Goal: Transaction & Acquisition: Purchase product/service

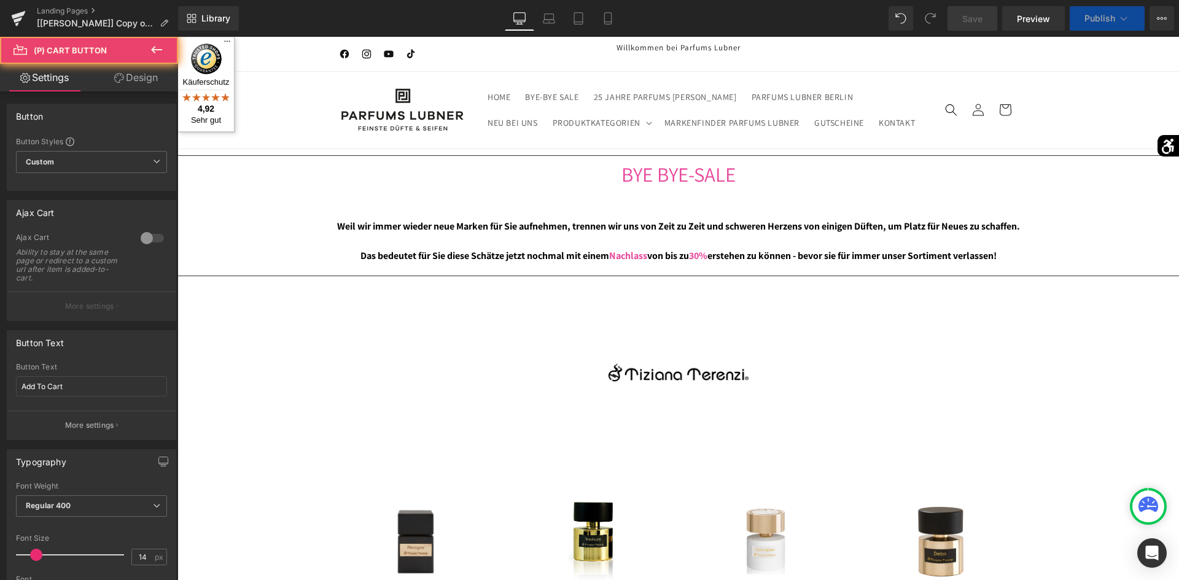
scroll to position [475, 0]
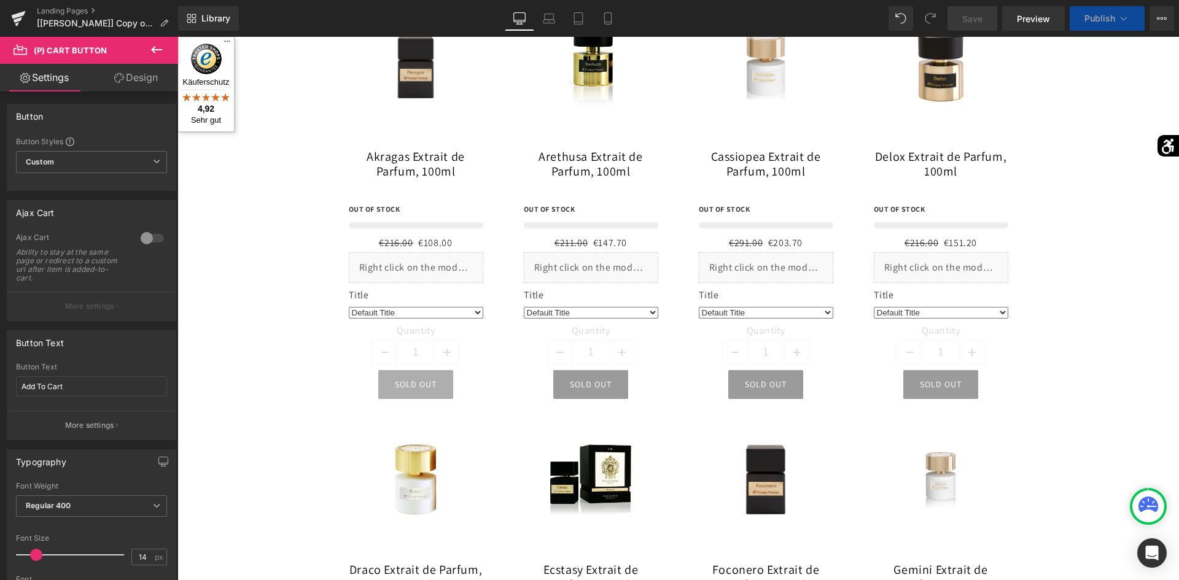
click at [422, 383] on div "Sold Out (P) Cart Button" at bounding box center [416, 384] width 135 height 29
click at [61, 383] on input "Add To Cart" at bounding box center [91, 386] width 151 height 20
click at [433, 383] on div "Sold Out (P) Cart Button" at bounding box center [416, 384] width 135 height 29
click at [421, 384] on div "Sold Out (P) Cart Button" at bounding box center [416, 384] width 135 height 29
click at [88, 388] on input "Add To Cart" at bounding box center [91, 386] width 151 height 20
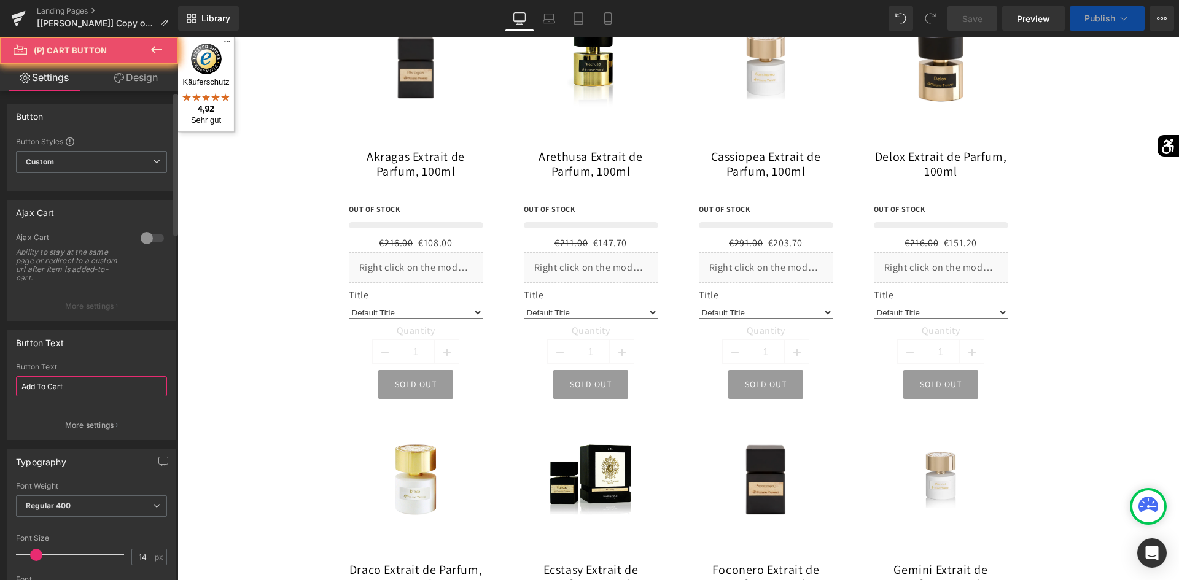
drag, startPoint x: 68, startPoint y: 387, endPoint x: 155, endPoint y: 348, distance: 95.1
click at [68, 387] on input "Add To Cart" at bounding box center [91, 386] width 151 height 20
click at [20, 386] on input "Add To Cart" at bounding box center [91, 386] width 151 height 20
type input "In den Warenkorb legen"
click at [11, 396] on div "Add To Cart Button Text In den Warenkorb legen More settings" at bounding box center [91, 401] width 168 height 77
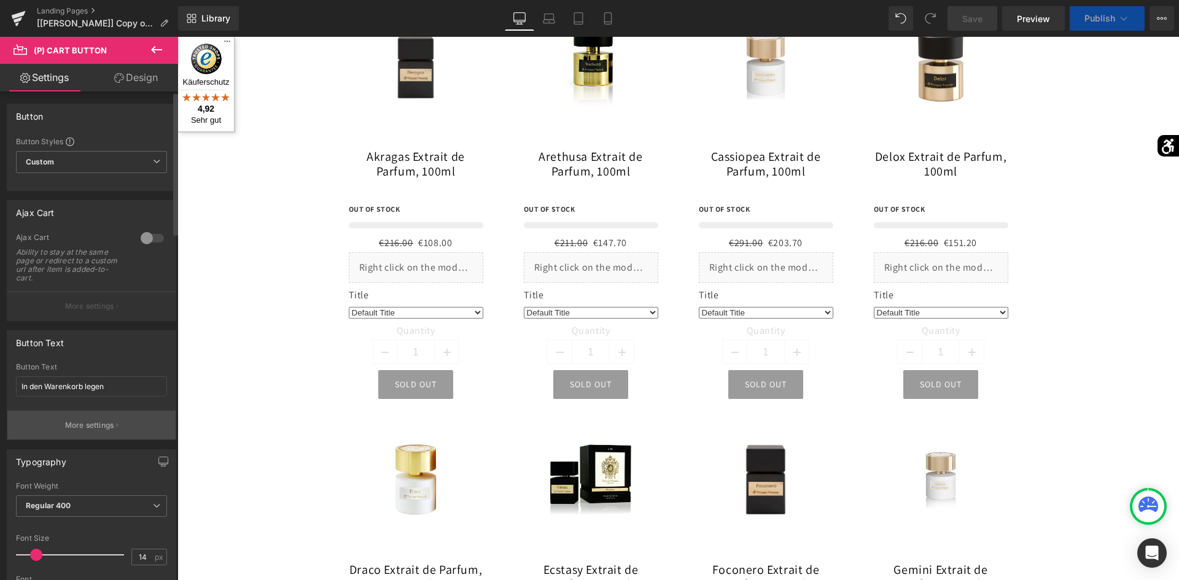
click at [93, 427] on p "More settings" at bounding box center [89, 425] width 49 height 11
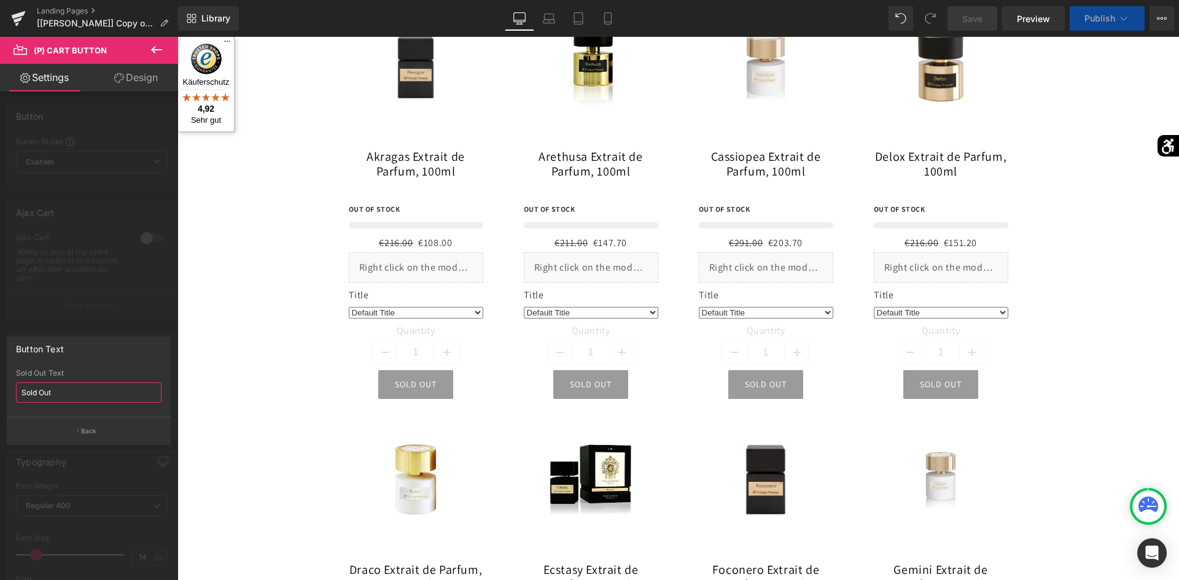
drag, startPoint x: 74, startPoint y: 389, endPoint x: 127, endPoint y: 282, distance: 118.9
click at [0, 389] on div "Button Text Sold Out Sold Out Text Sold Out Back" at bounding box center [89, 386] width 178 height 118
paste input "Ausverkauf"
type input "Ausverkauft"
click at [10, 406] on div "Sold Out Sold Out Text Ausverkauft" at bounding box center [88, 393] width 163 height 48
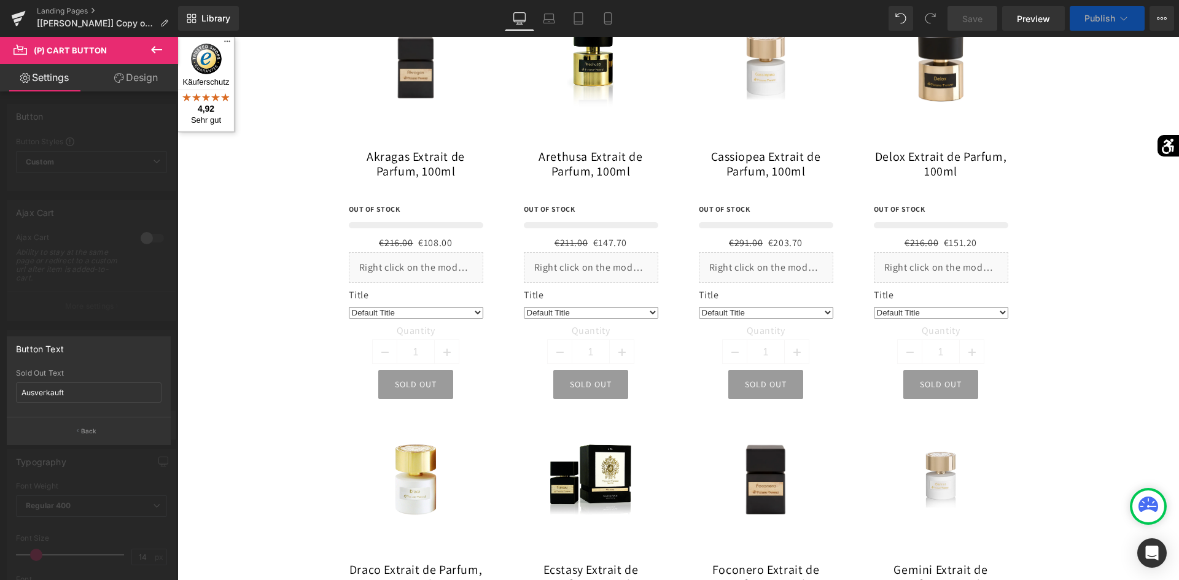
click at [79, 427] on button "Back" at bounding box center [89, 431] width 164 height 28
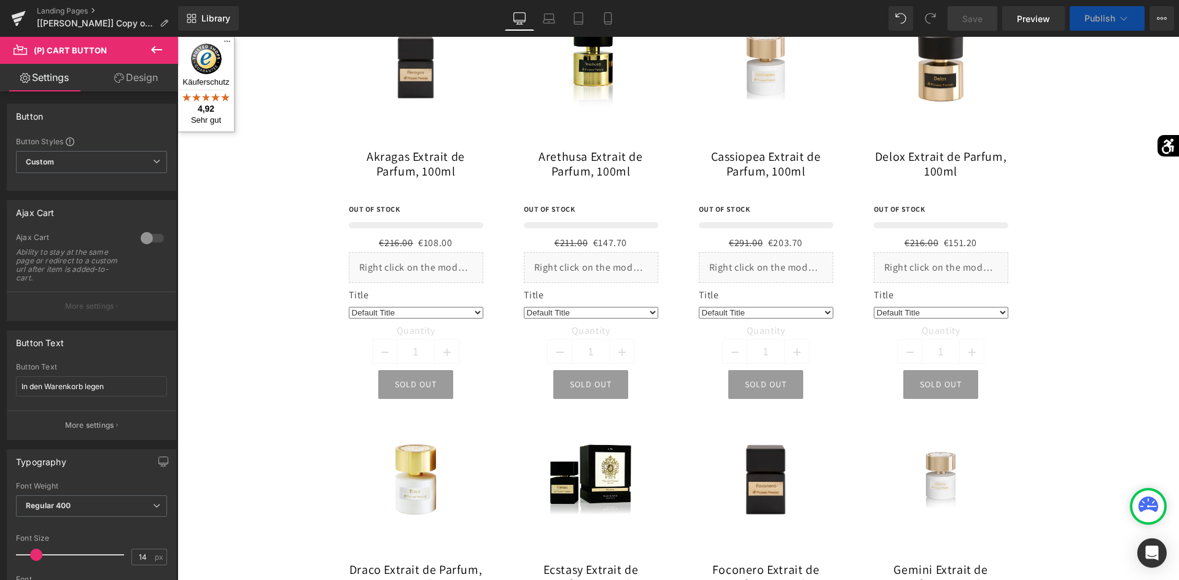
click at [397, 381] on div at bounding box center [678, 309] width 1002 height 544
click at [396, 381] on div at bounding box center [678, 309] width 1002 height 544
click at [307, 378] on div at bounding box center [678, 309] width 1002 height 544
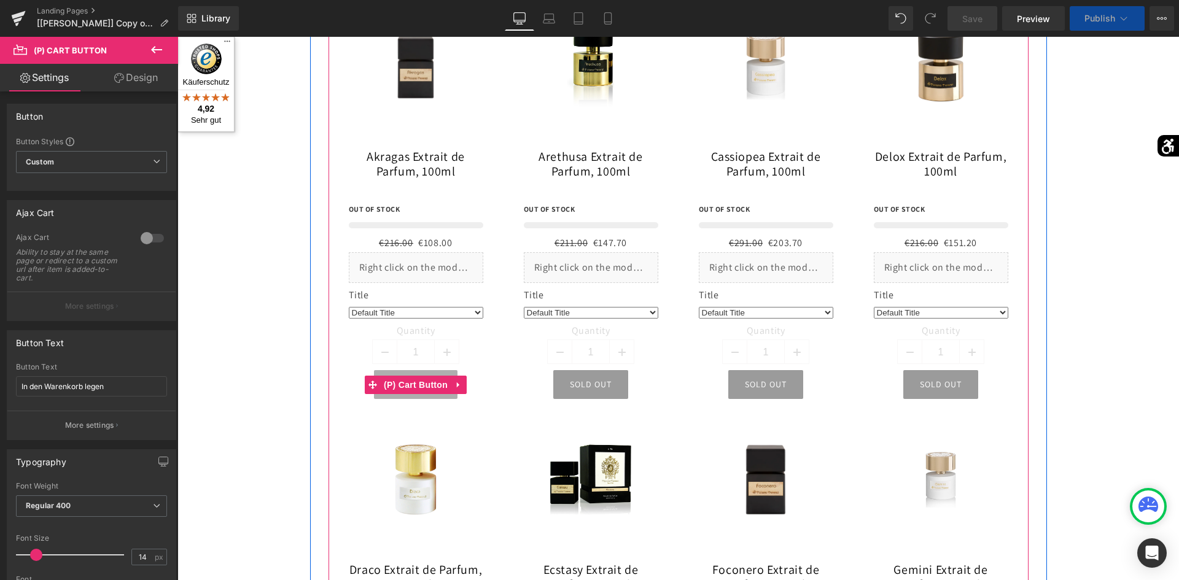
click at [442, 389] on div "Ausverkauft (P) Cart Button" at bounding box center [416, 384] width 135 height 29
click at [457, 387] on icon at bounding box center [458, 384] width 9 height 9
click at [446, 385] on icon at bounding box center [450, 385] width 9 height 9
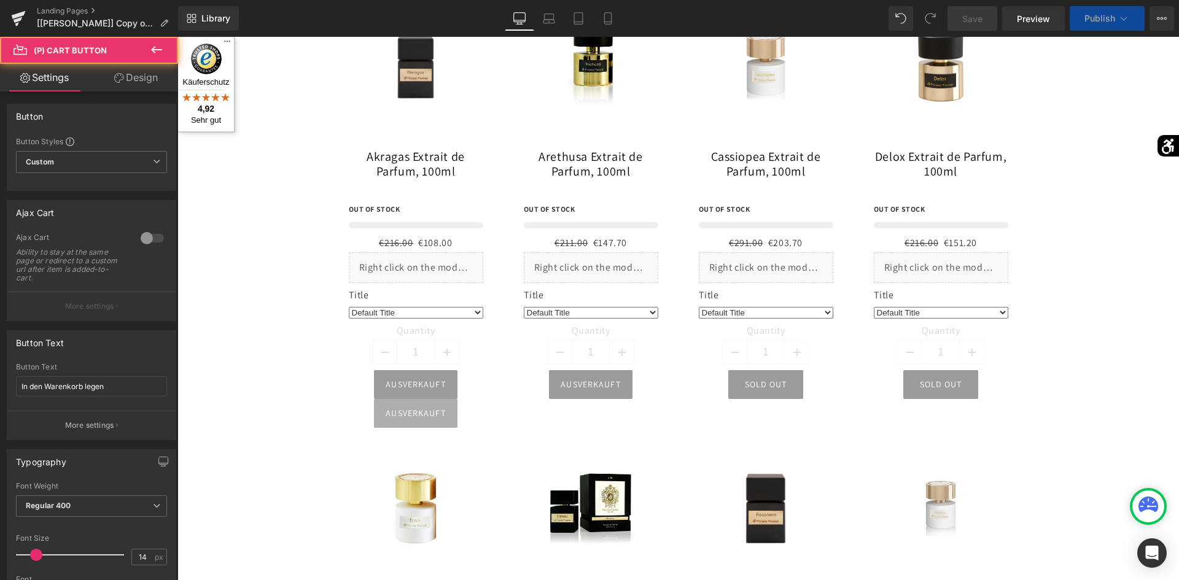
click at [443, 411] on div "Ausverkauft (P) Cart Button" at bounding box center [416, 413] width 135 height 29
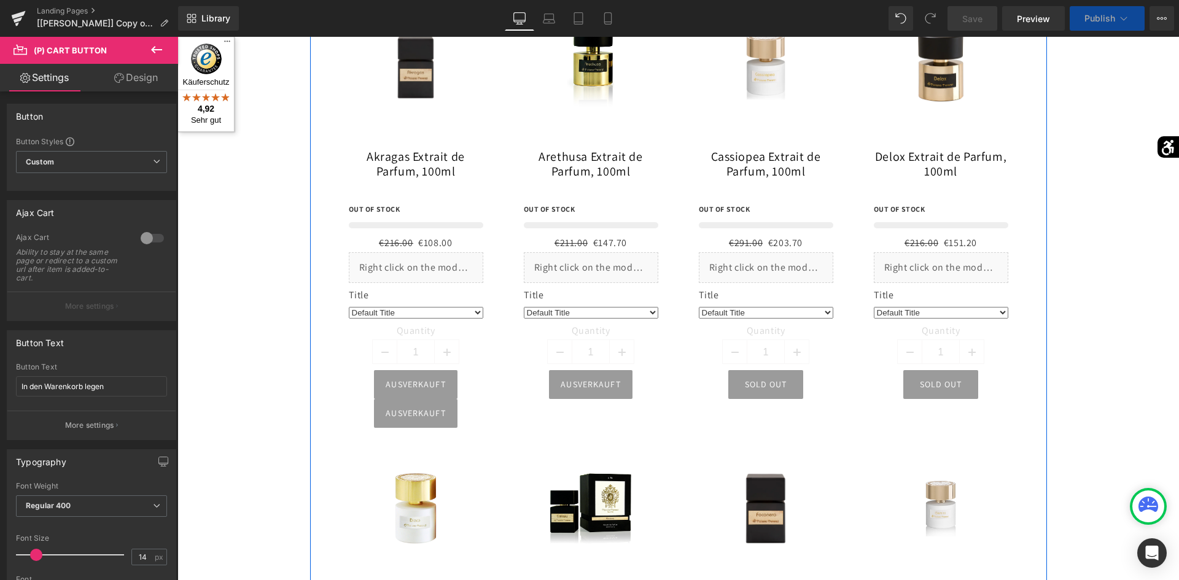
click at [602, 441] on div at bounding box center [679, 227] width 700 height 442
click at [445, 513] on img at bounding box center [856, 349] width 1002 height 550
click at [407, 516] on img at bounding box center [856, 349] width 1002 height 550
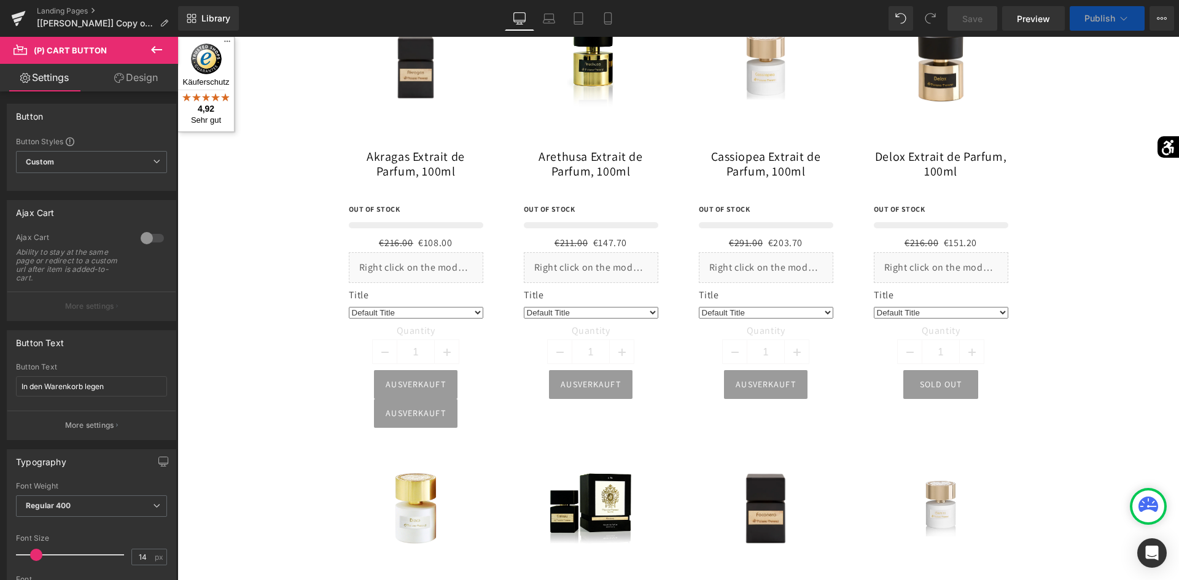
scroll to position [0, 0]
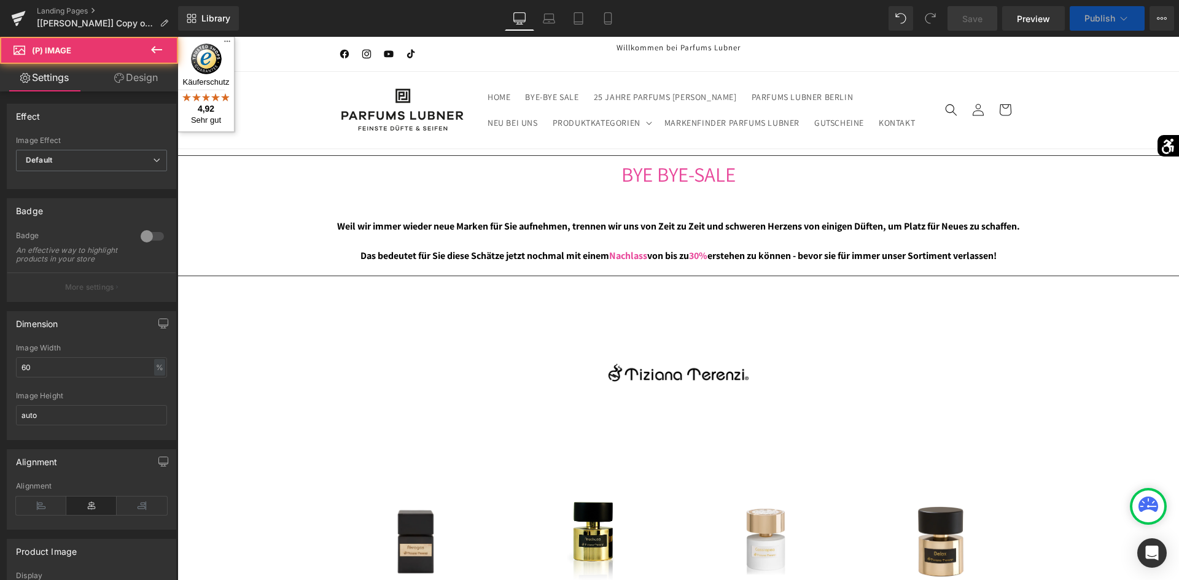
click at [411, 519] on img at bounding box center [856, 346] width 1002 height 544
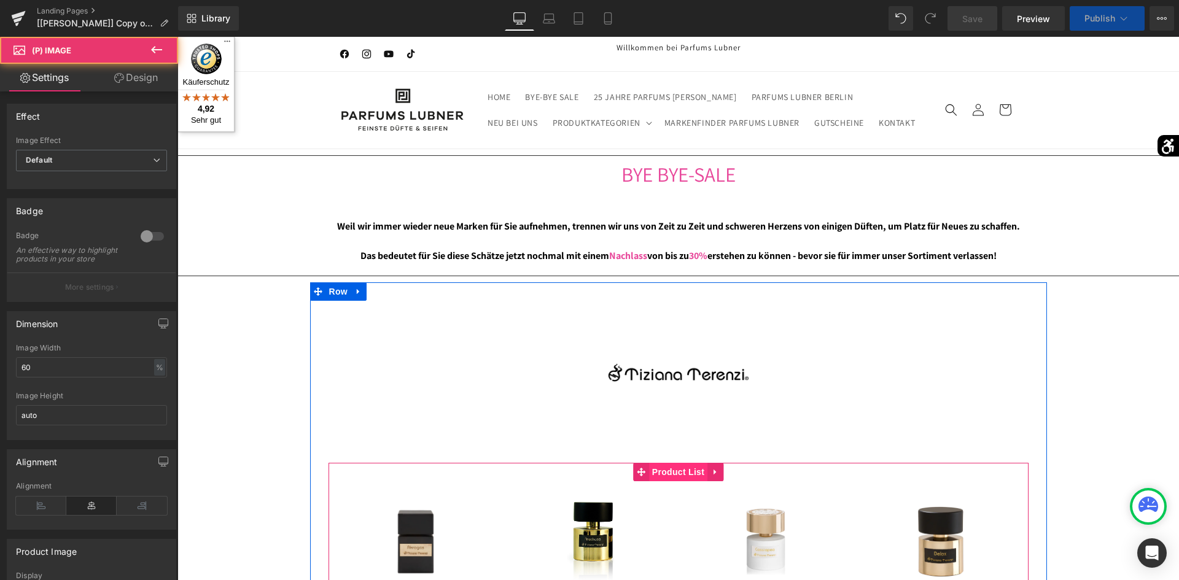
click at [672, 475] on span "Product List" at bounding box center [678, 472] width 58 height 18
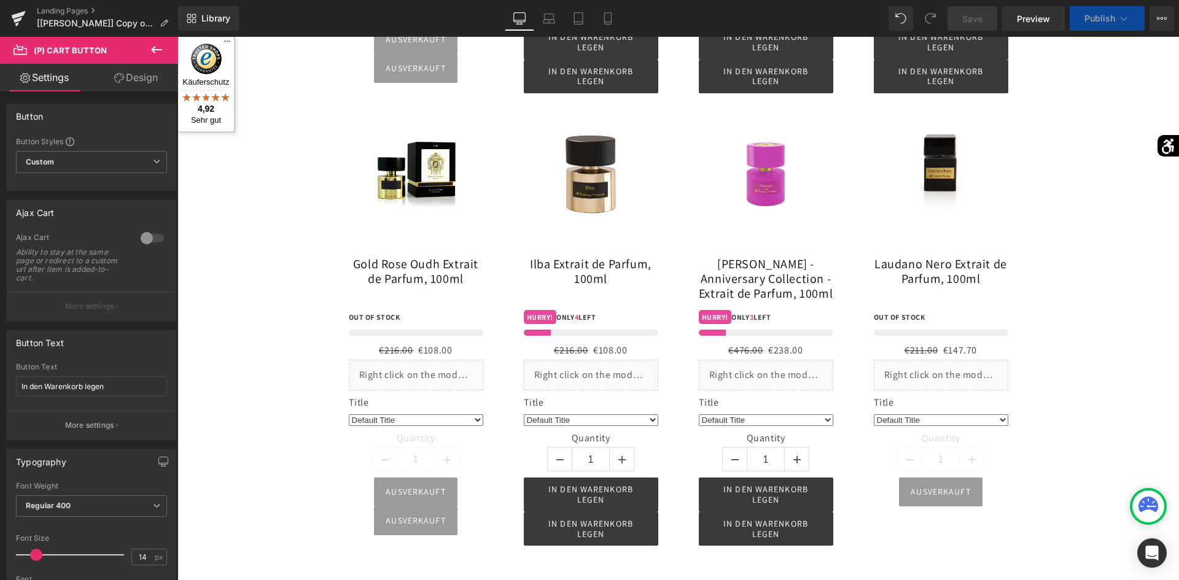
scroll to position [787, 0]
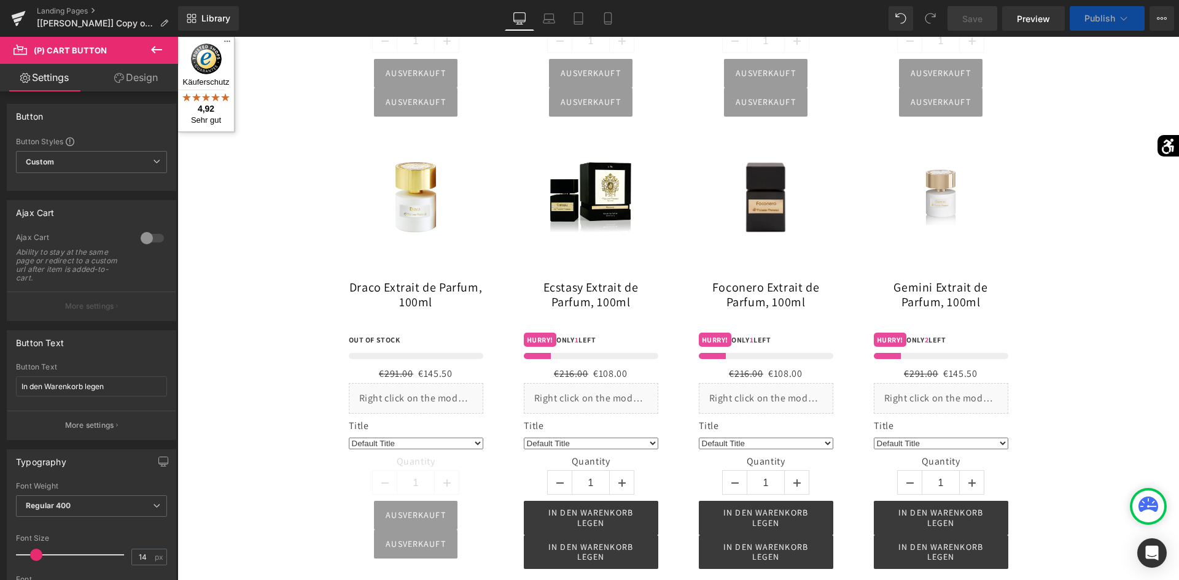
click at [425, 69] on div at bounding box center [678, 309] width 1002 height 544
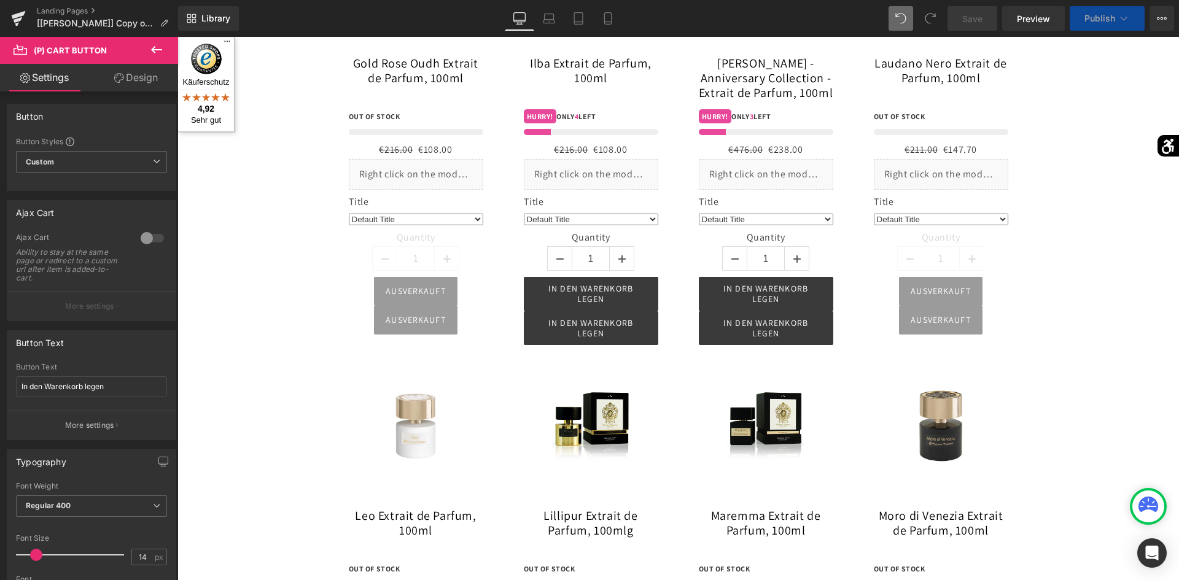
click at [893, 20] on button at bounding box center [901, 18] width 25 height 25
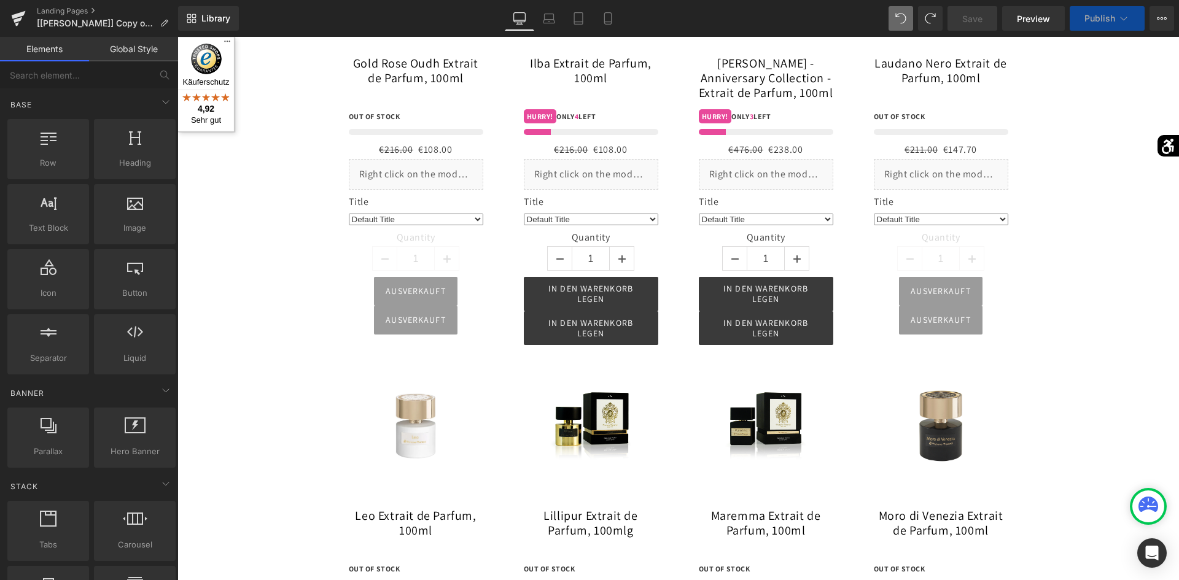
scroll to position [2415, 0]
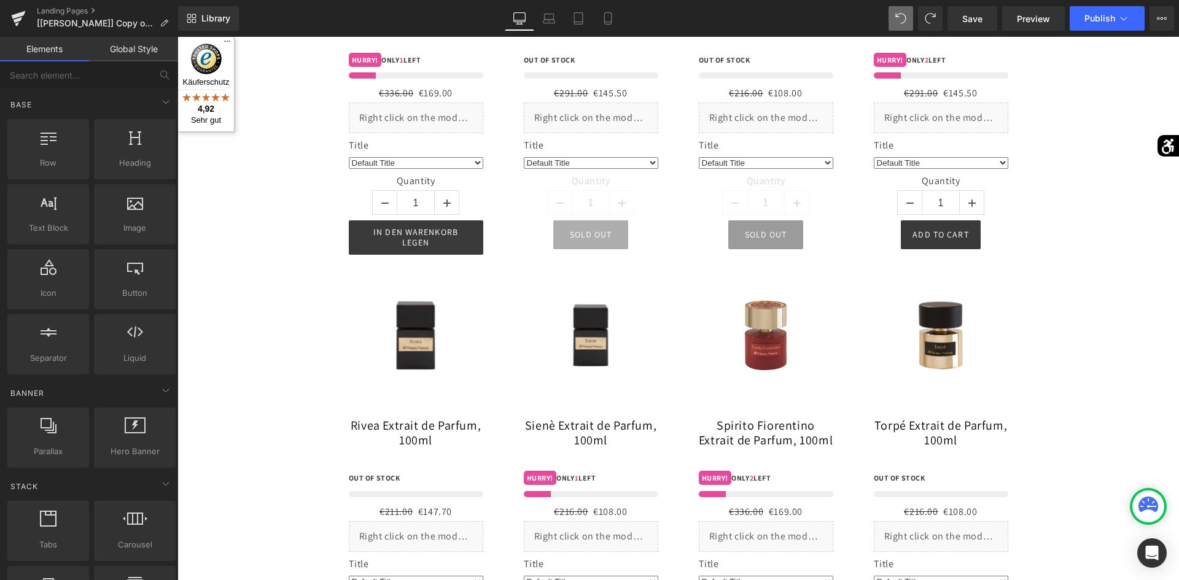
click at [594, 244] on button "Sold Out" at bounding box center [590, 234] width 75 height 29
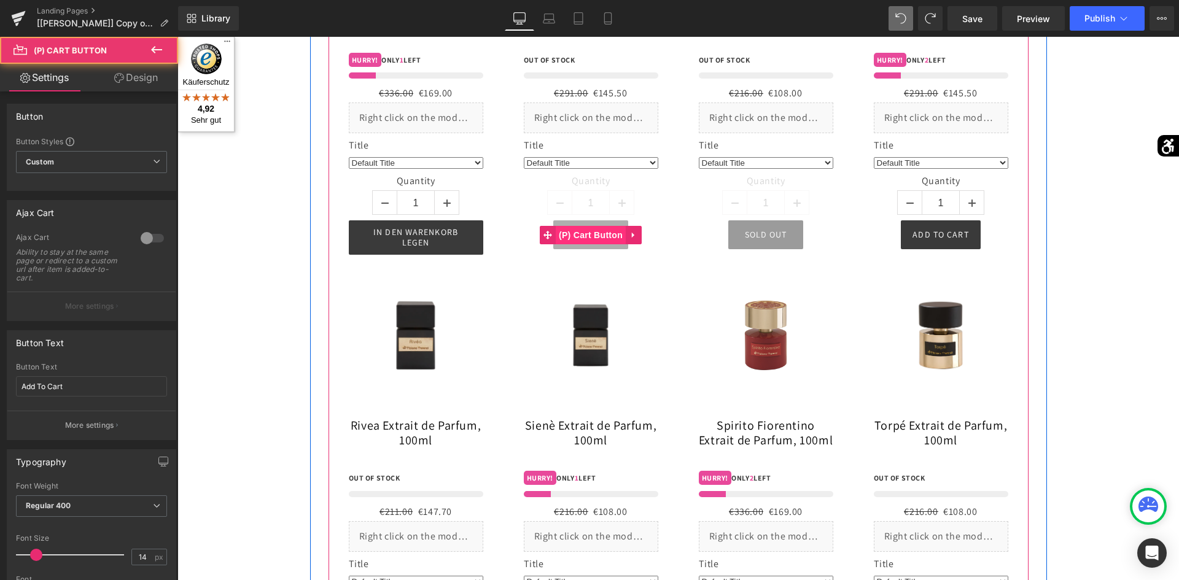
click at [594, 235] on span "(P) Cart Button" at bounding box center [591, 235] width 70 height 18
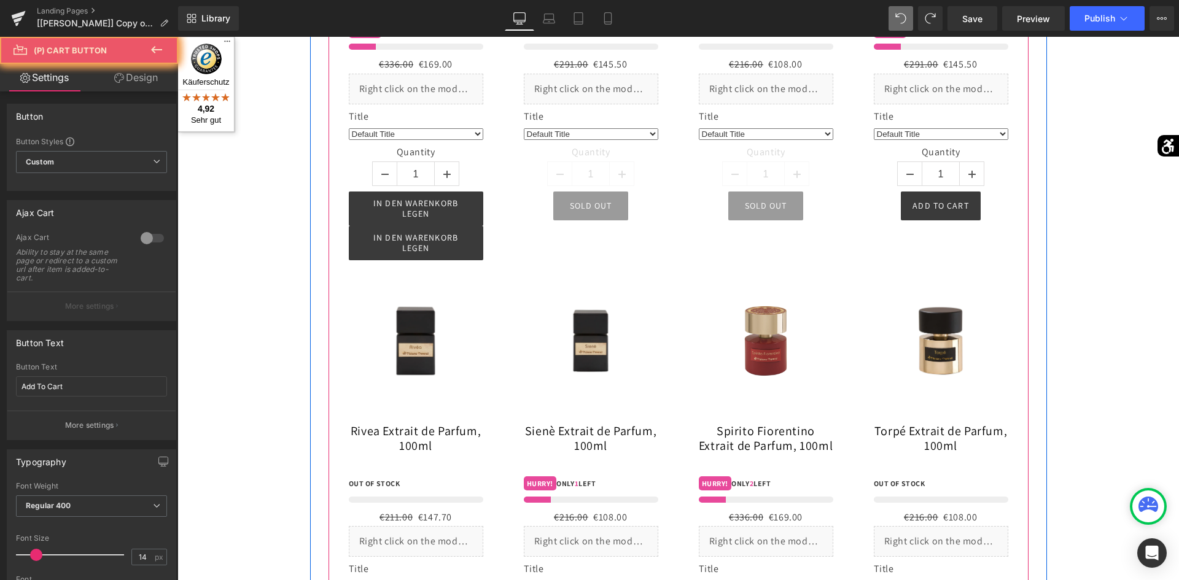
scroll to position [2386, 0]
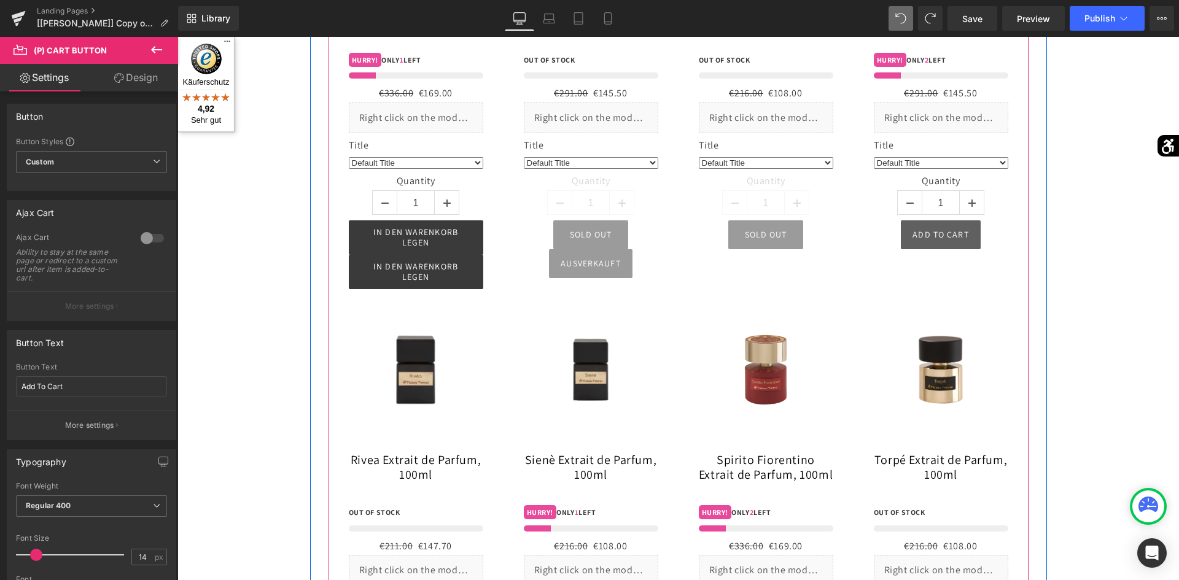
click at [957, 240] on div "Add To Cart (P) Cart Button" at bounding box center [941, 234] width 135 height 29
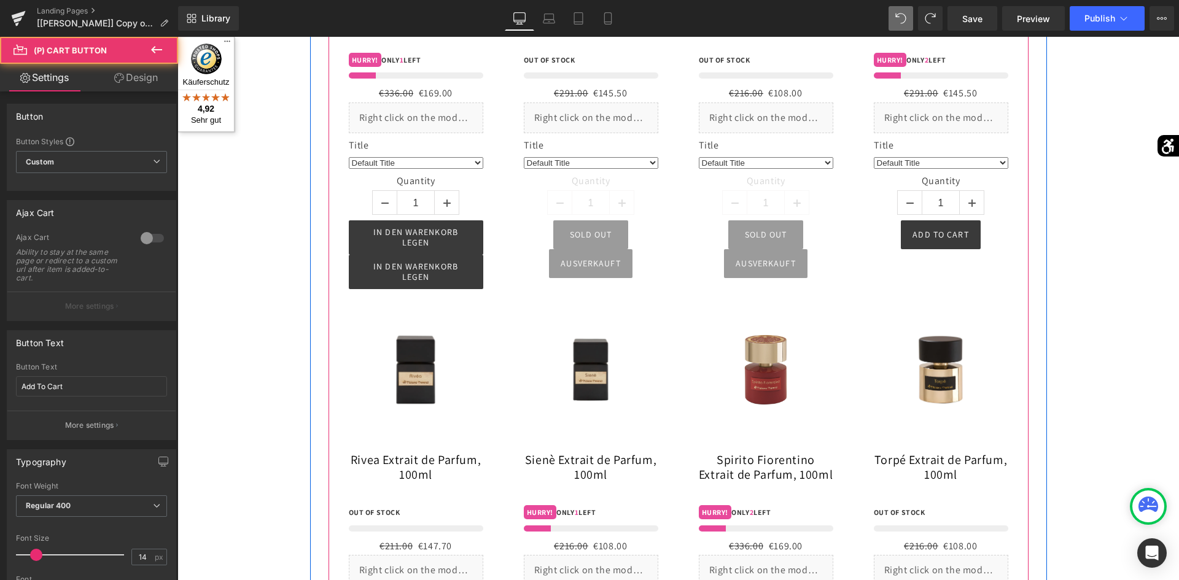
click at [937, 263] on div "Sale Off" at bounding box center [941, 62] width 175 height 413
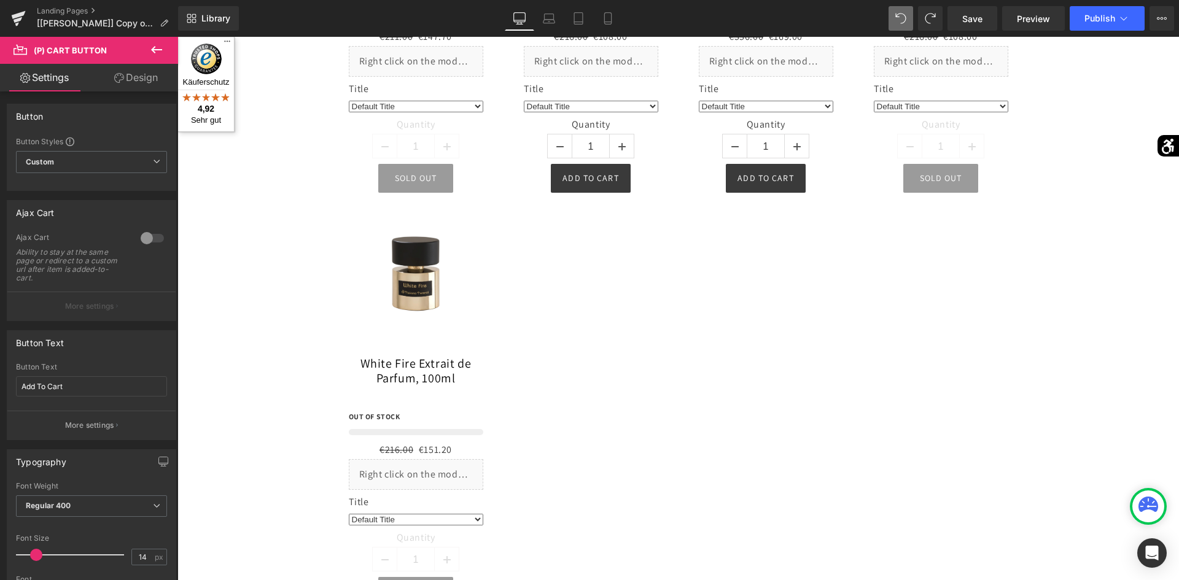
scroll to position [2793, 0]
